Goal: Information Seeking & Learning: Learn about a topic

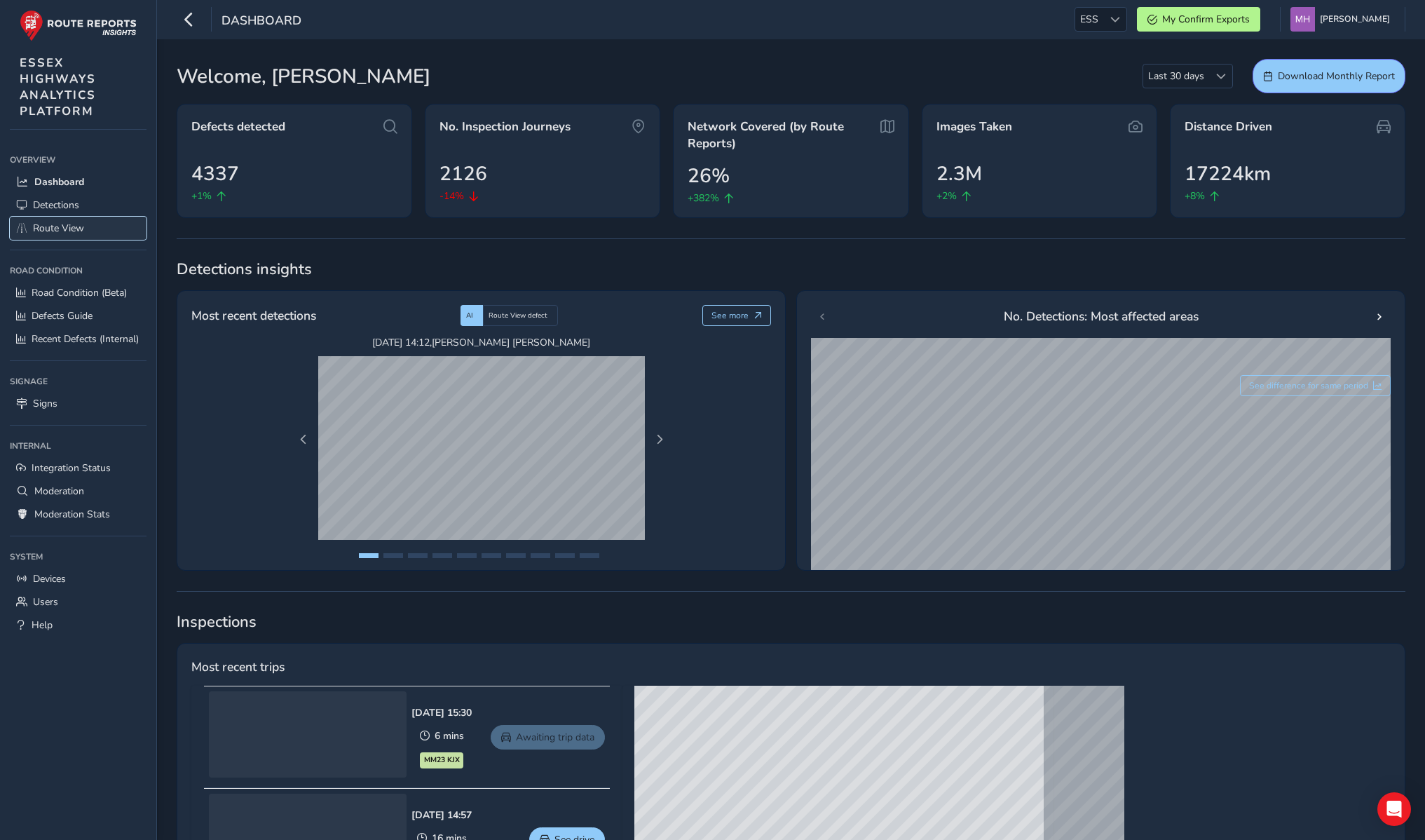
click at [80, 233] on span "Route View" at bounding box center [58, 228] width 51 height 13
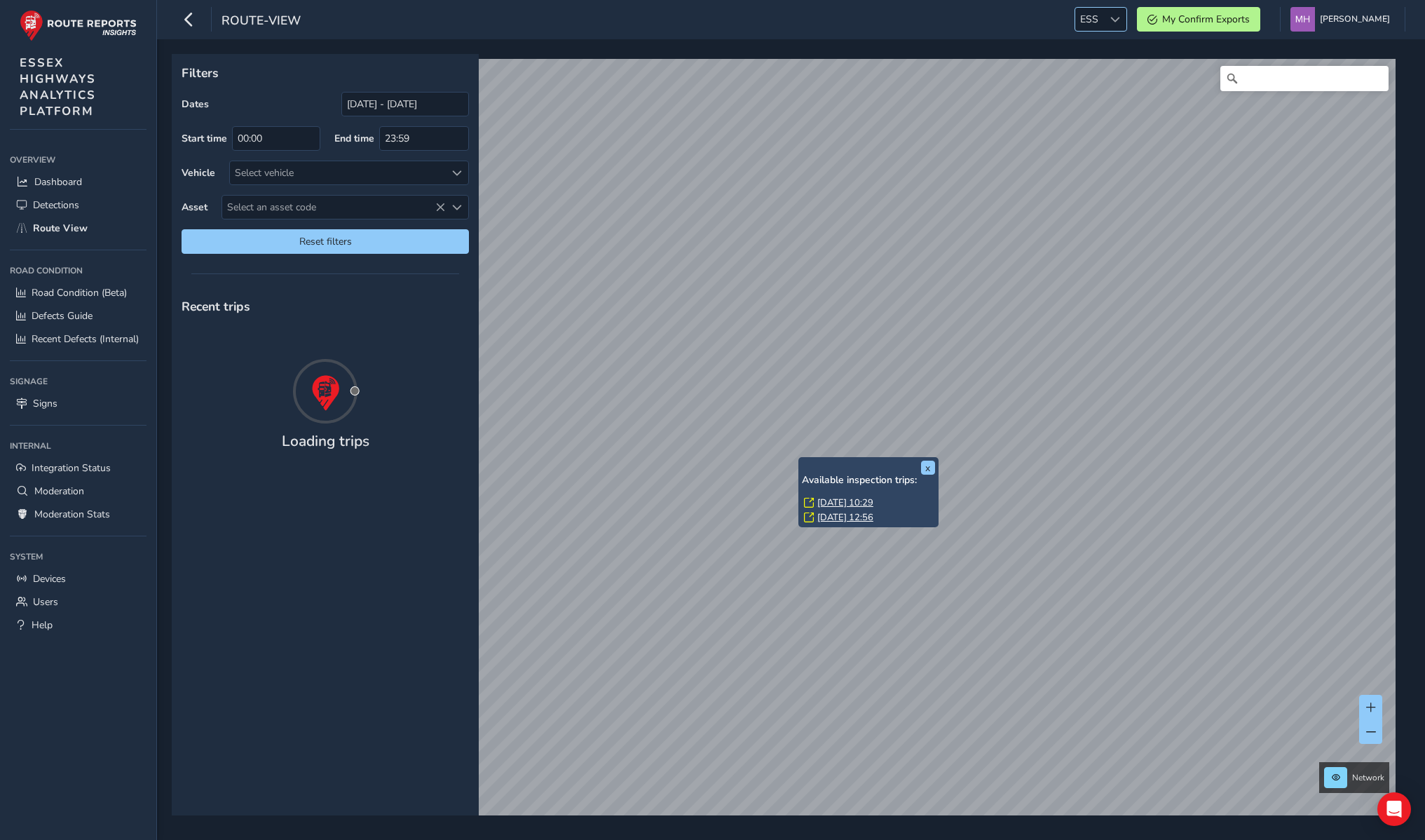
click at [1102, 17] on span "ESS" at bounding box center [1090, 19] width 28 height 23
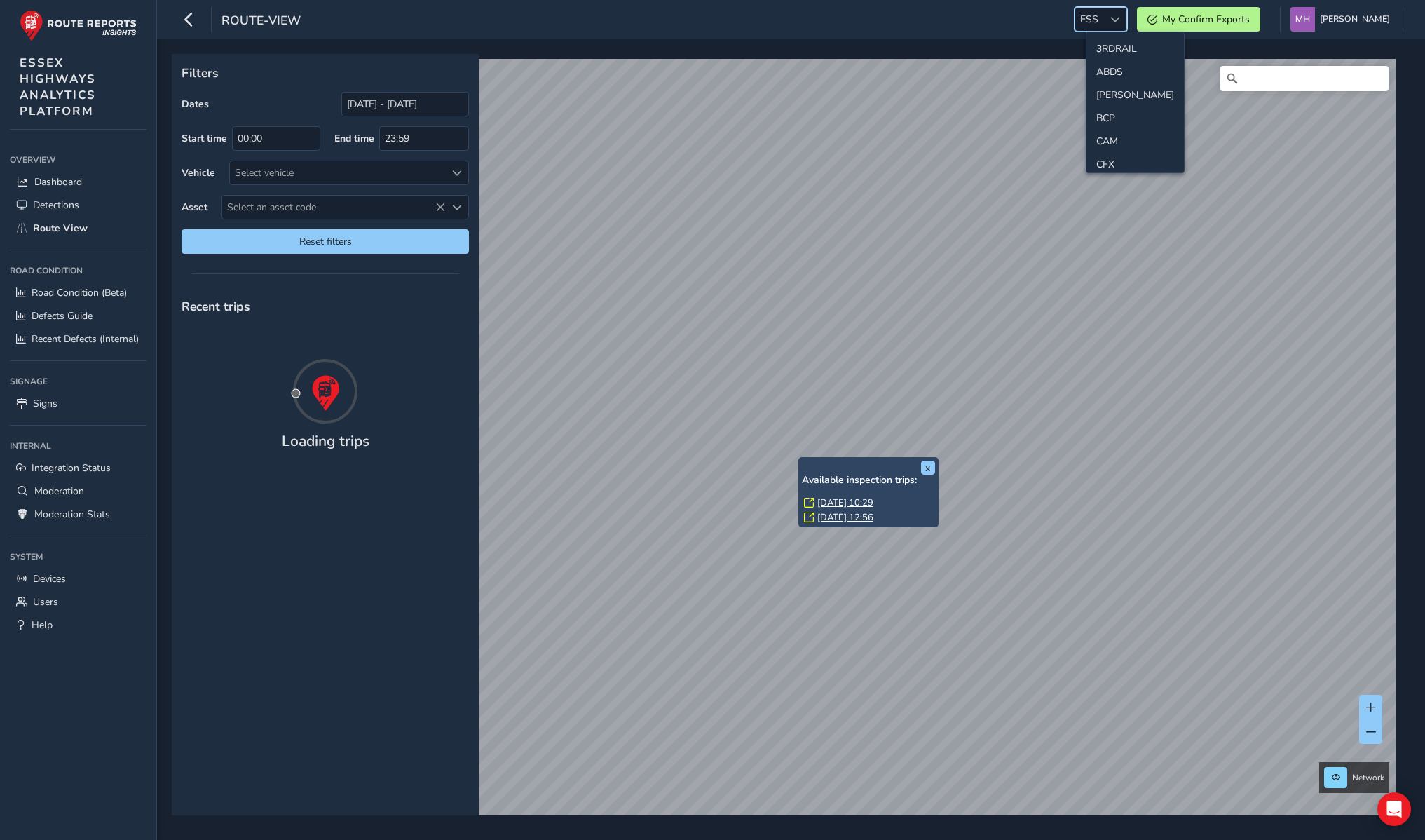
scroll to position [119, 0]
click at [1102, 17] on span "ESS" at bounding box center [1090, 19] width 28 height 23
click at [296, 359] on icon at bounding box center [325, 391] width 70 height 70
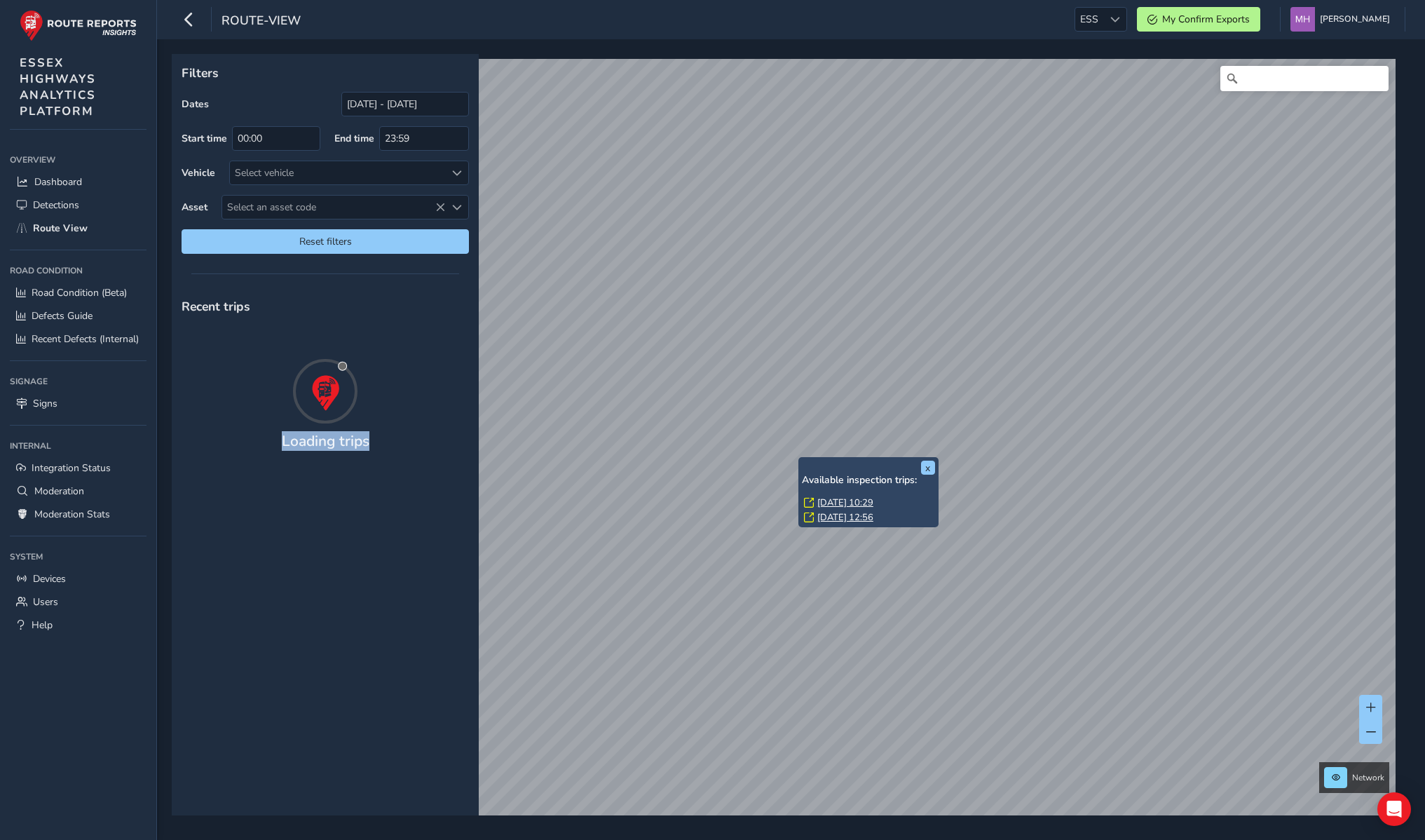
drag, startPoint x: 376, startPoint y: 437, endPoint x: 261, endPoint y: 444, distance: 115.2
click at [261, 444] on div "Loading trips" at bounding box center [324, 446] width 307 height 28
drag, startPoint x: 275, startPoint y: 446, endPoint x: 386, endPoint y: 443, distance: 111.0
click at [387, 443] on div "Loading trips" at bounding box center [324, 446] width 307 height 28
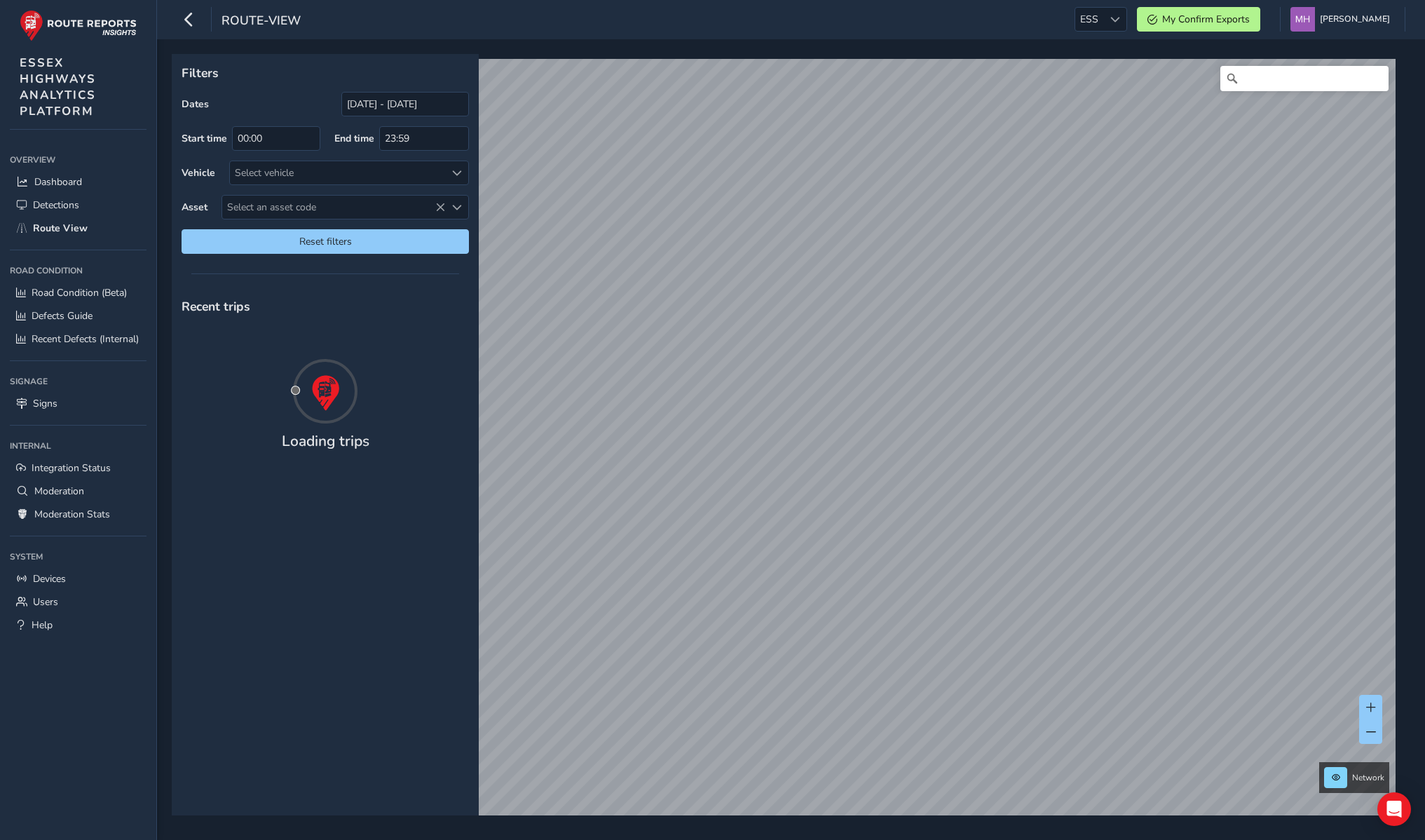
click at [296, 465] on div "Recent trips Loading trips" at bounding box center [324, 551] width 307 height 527
drag, startPoint x: 375, startPoint y: 445, endPoint x: 298, endPoint y: 517, distance: 105.4
click at [298, 517] on div "Recent trips Loading trips" at bounding box center [324, 551] width 307 height 527
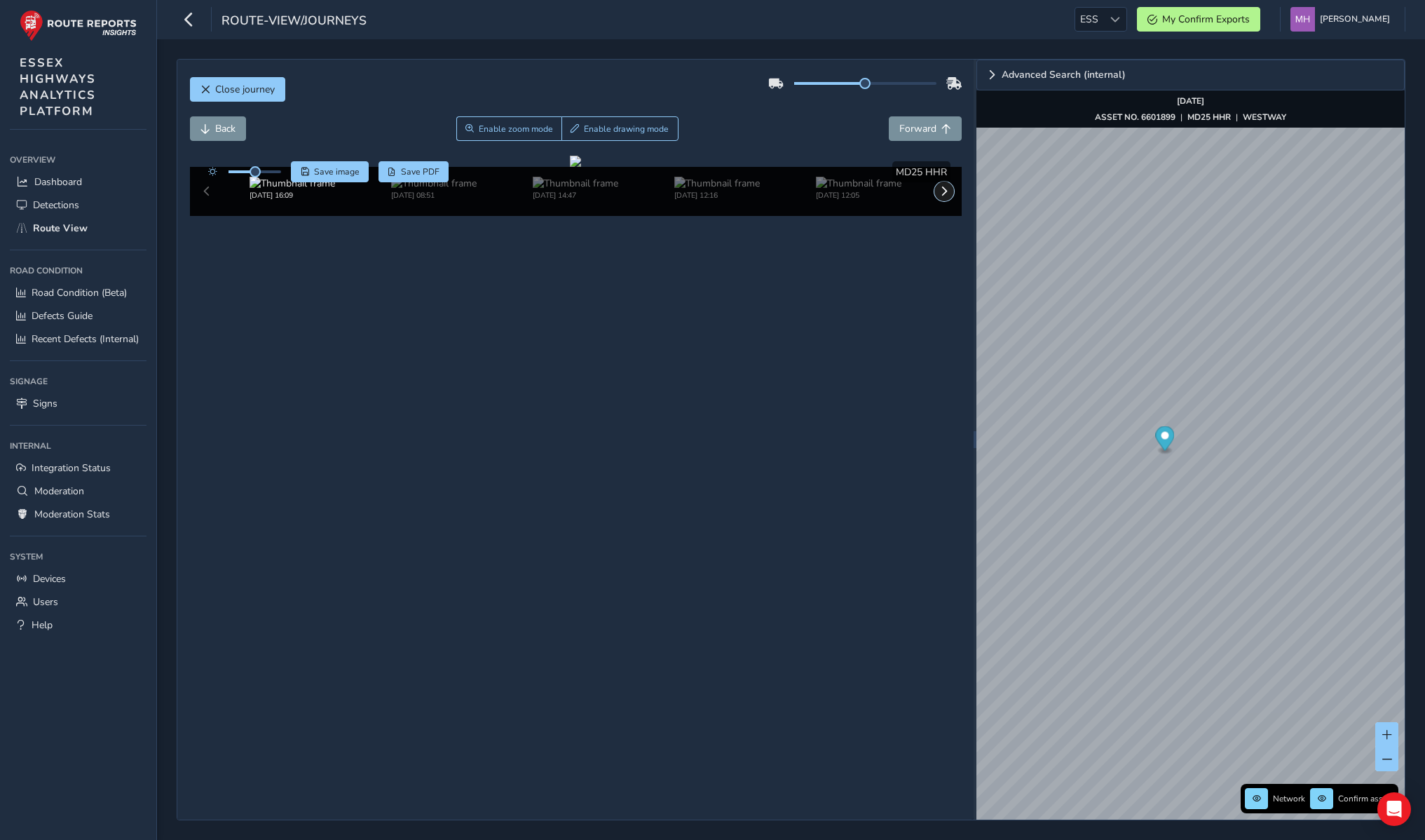
click at [947, 196] on span at bounding box center [944, 191] width 10 height 10
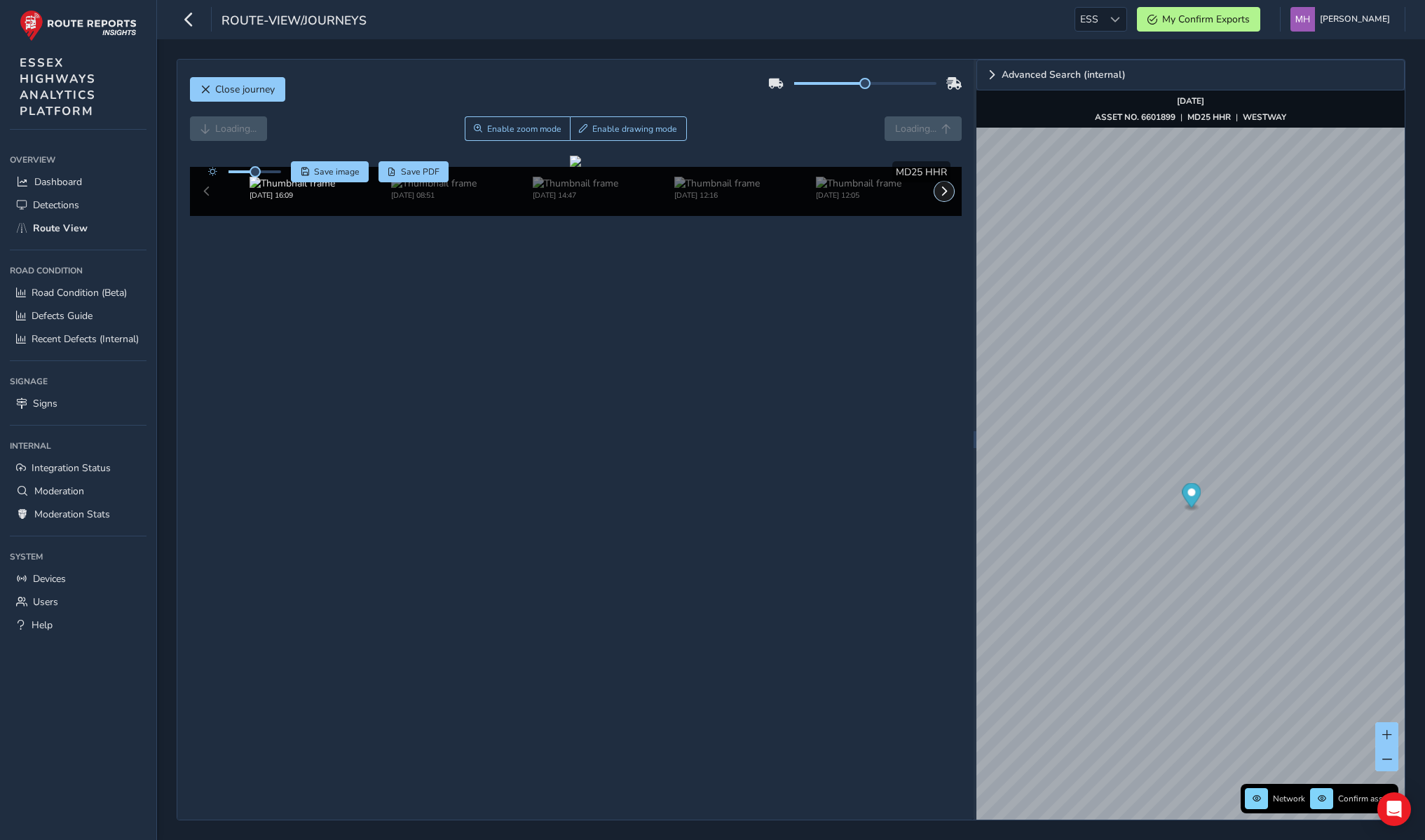
click at [947, 196] on span at bounding box center [944, 191] width 10 height 10
click at [848, 190] on img at bounding box center [859, 183] width 85 height 13
drag, startPoint x: 840, startPoint y: 653, endPoint x: 603, endPoint y: 607, distance: 241.4
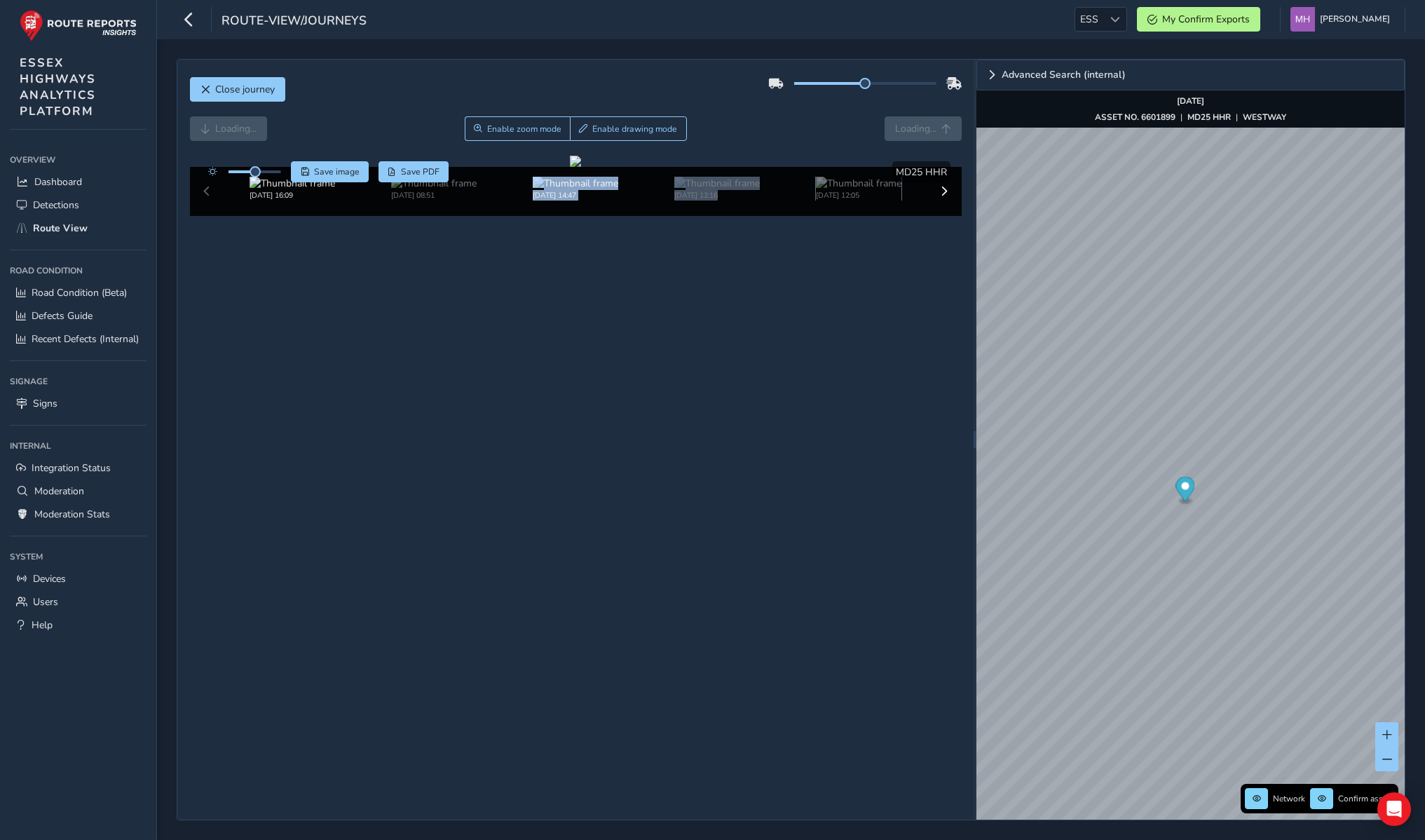
click at [603, 200] on div "[DATE] 16:09 [DATE] 08:51 [DATE] 14:47 [DATE] 12:16 [DATE] 12:05 [DATE] 12:48 […" at bounding box center [575, 189] width 708 height 24
click at [610, 719] on div "Close journey Loading... Enable zoom mode Enable drawing mode Loading... Click …" at bounding box center [575, 439] width 797 height 759
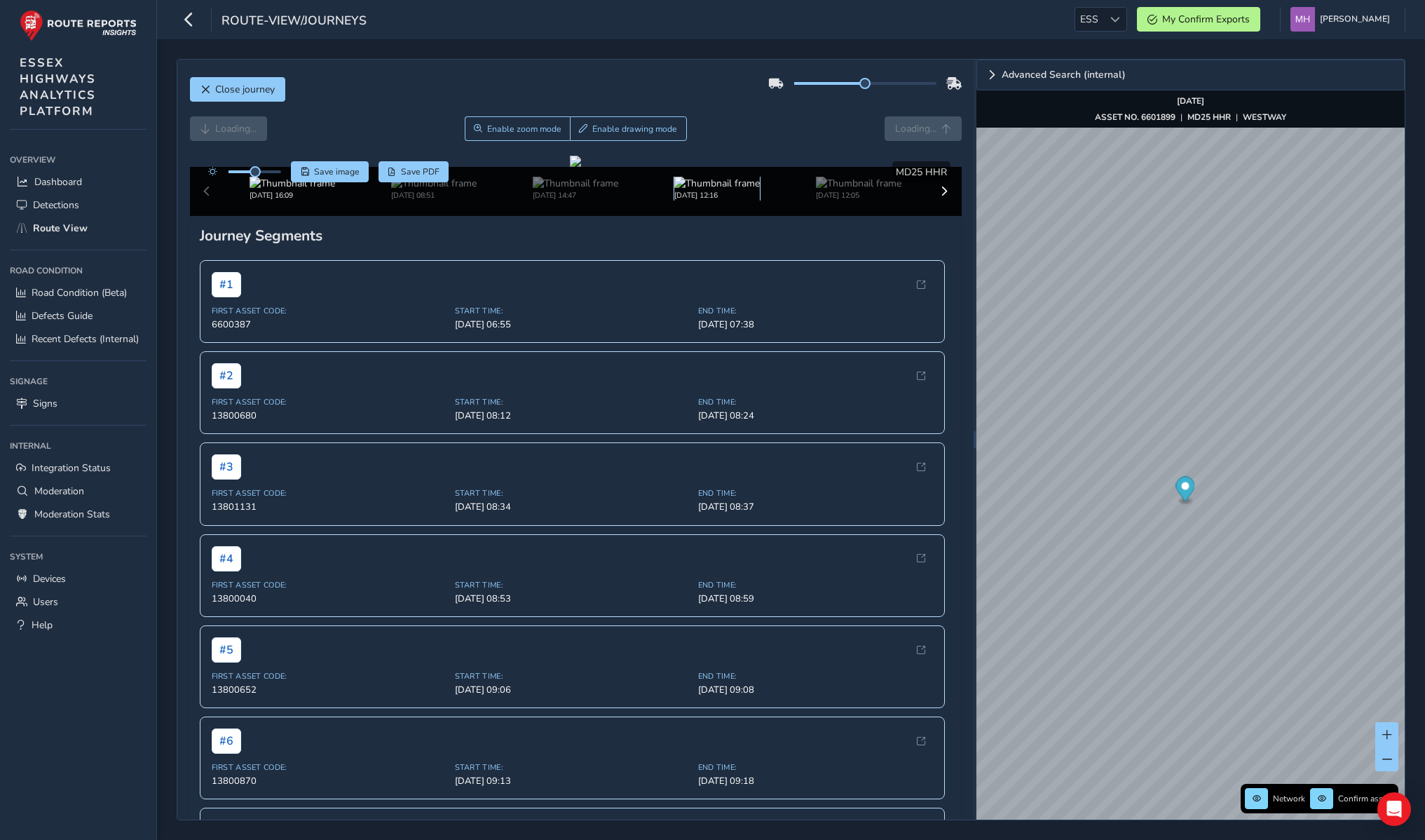
click at [713, 190] on img at bounding box center [717, 183] width 85 height 13
